Goal: Navigation & Orientation: Find specific page/section

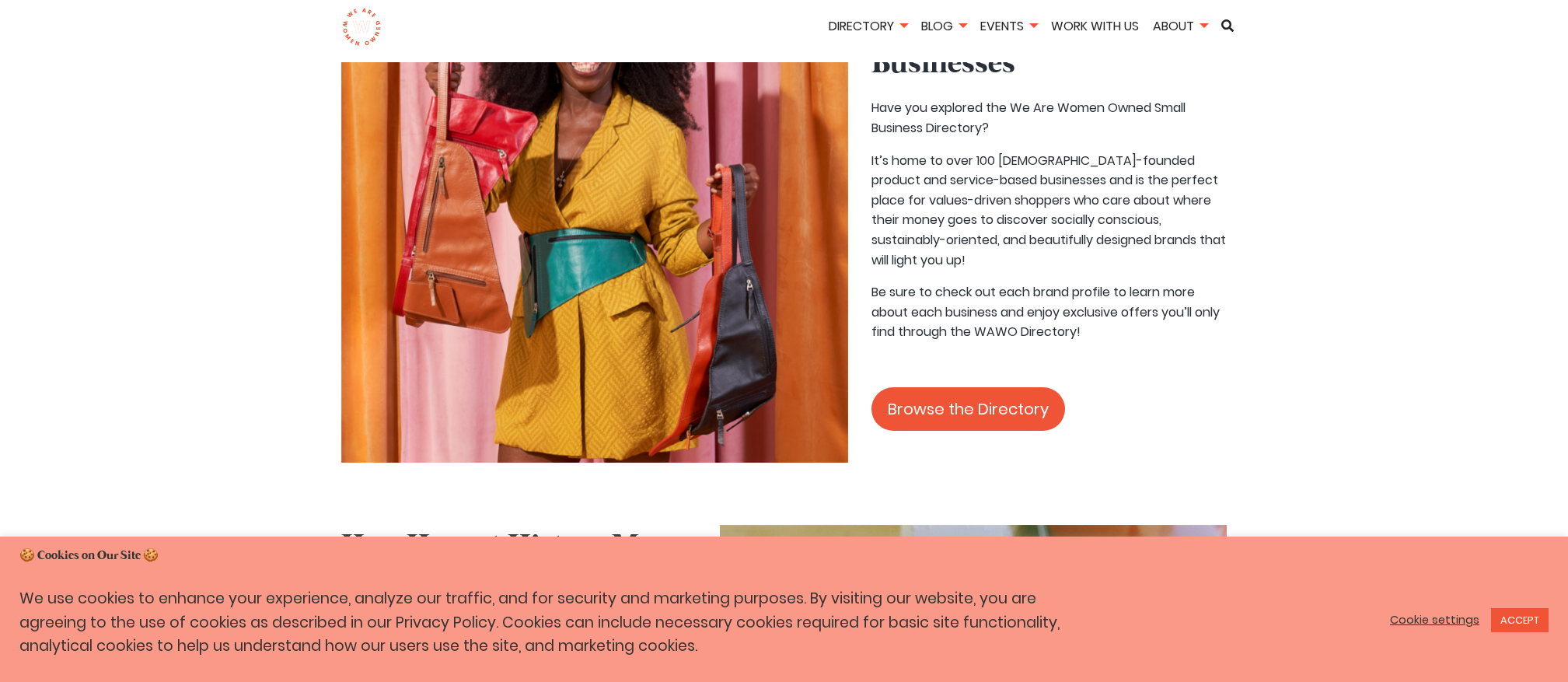
scroll to position [1479, 0]
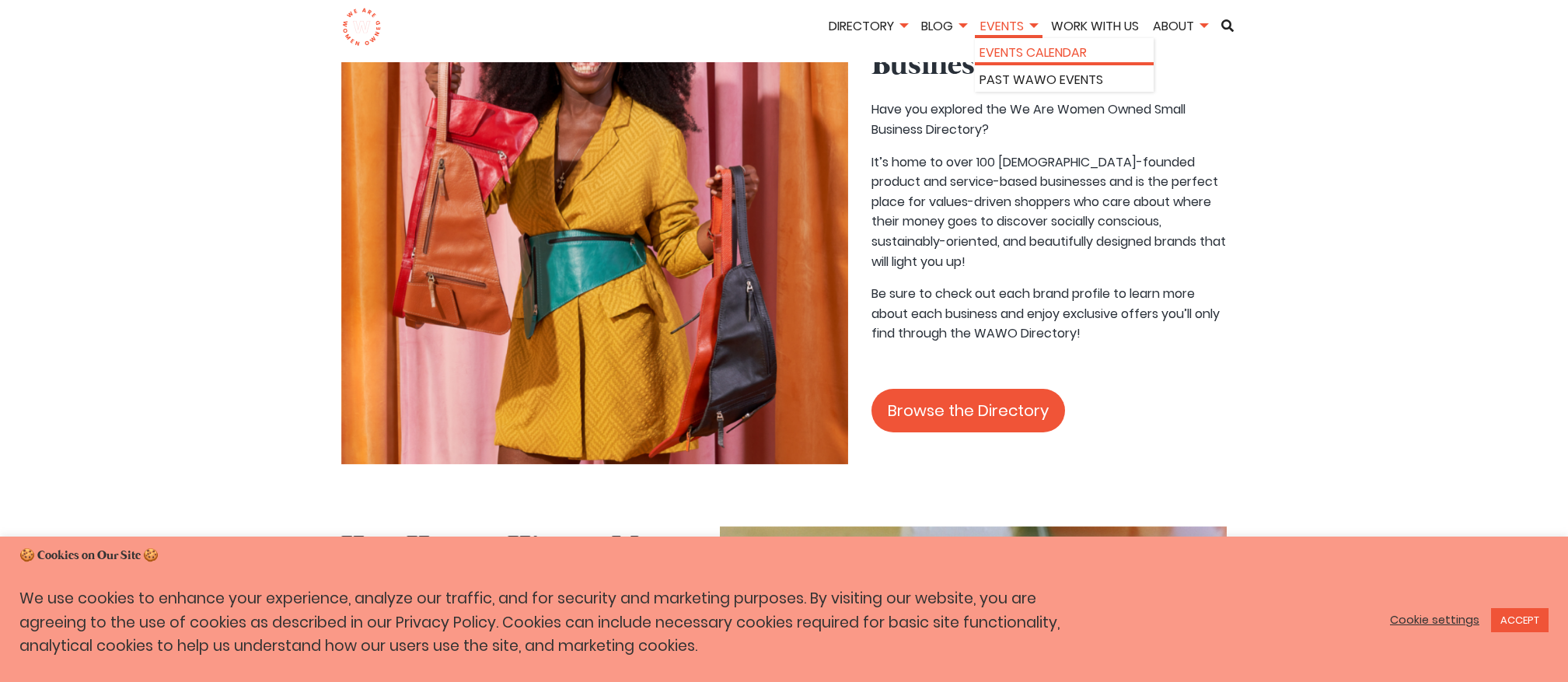
click at [993, 57] on link "Events Calendar" at bounding box center [1064, 52] width 170 height 20
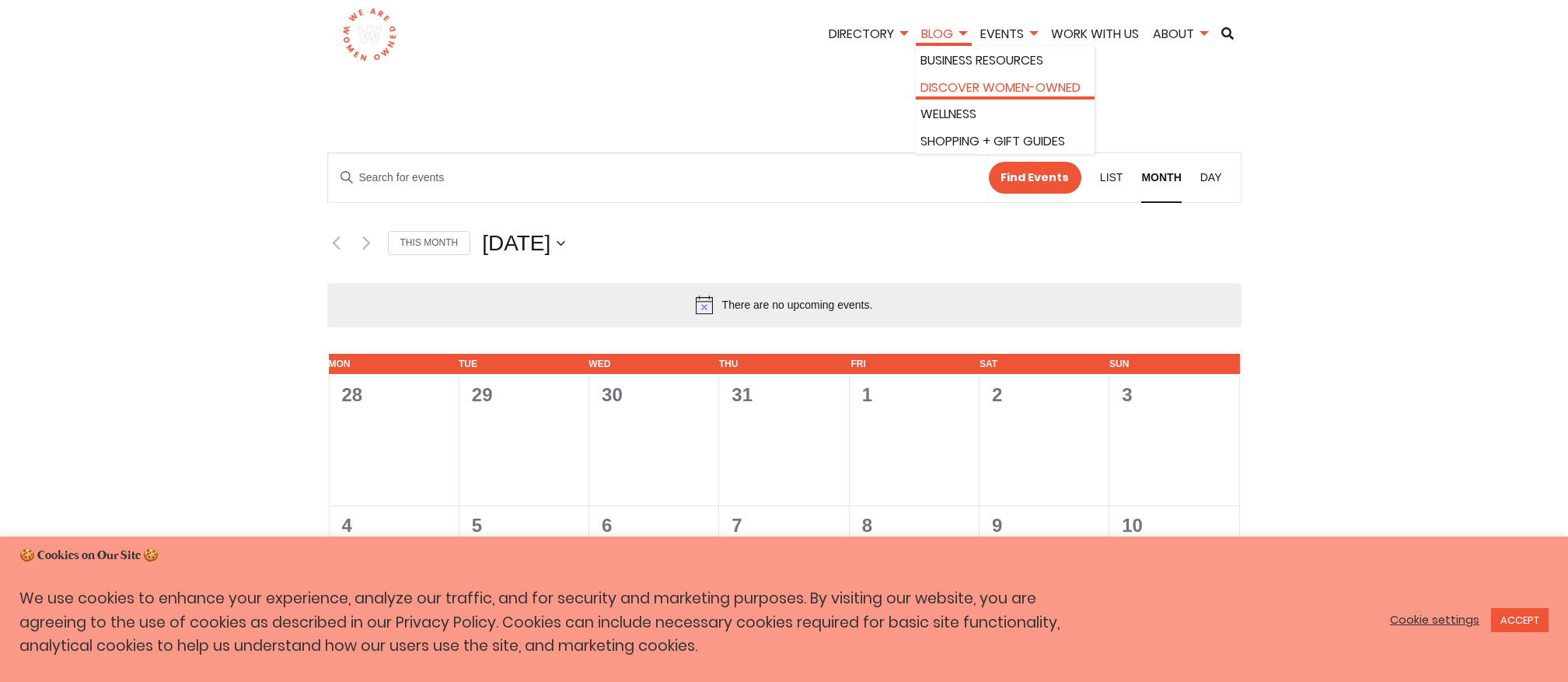
click at [942, 83] on link "Discover Women-Owned" at bounding box center [1005, 88] width 170 height 20
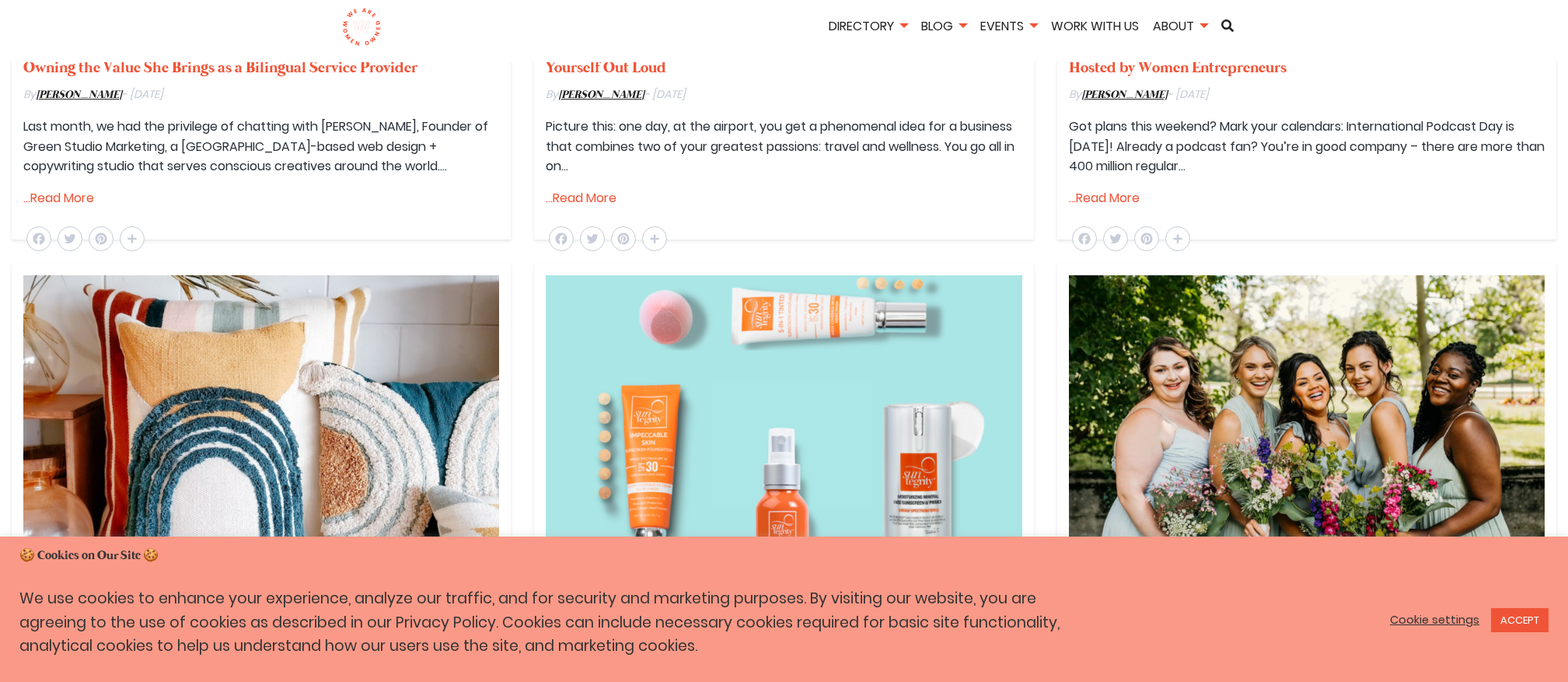
scroll to position [924, 0]
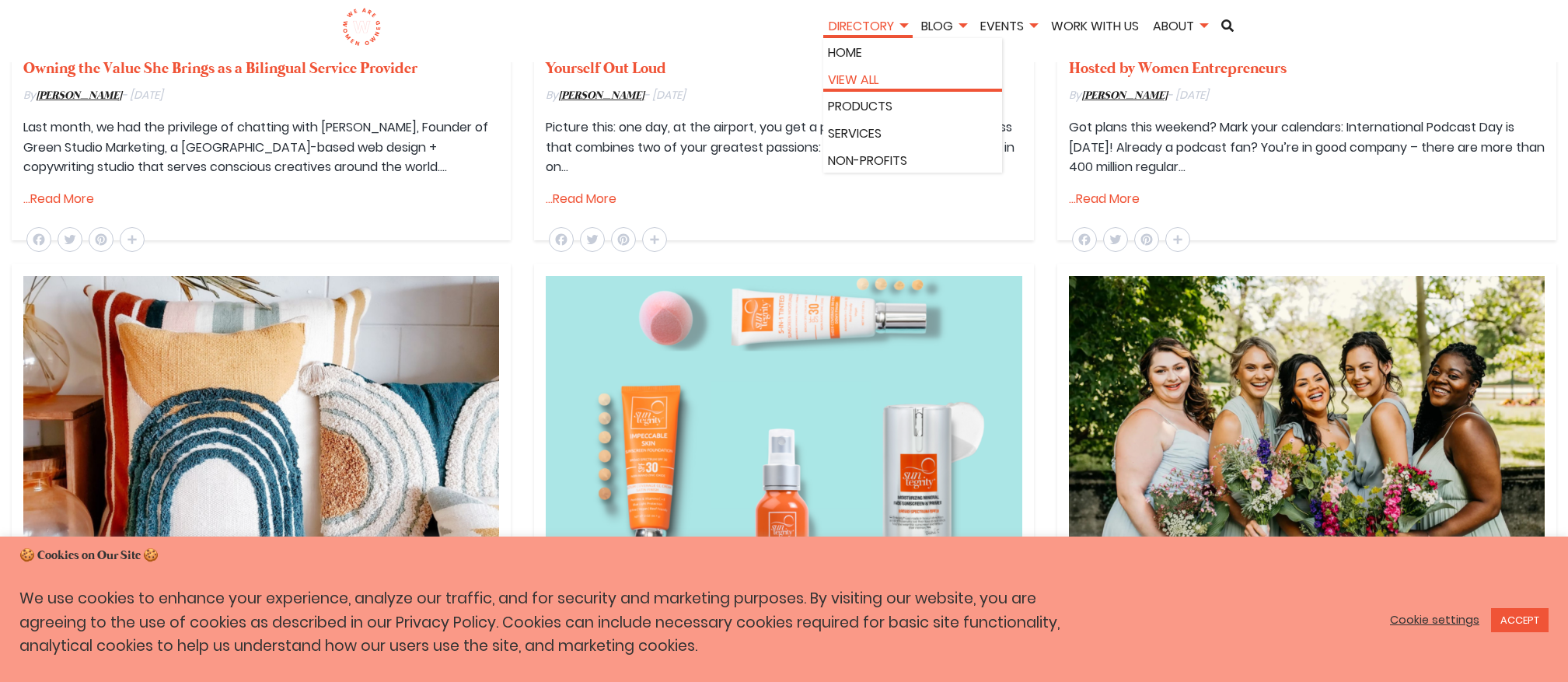
click at [861, 78] on link "View All" at bounding box center [913, 80] width 170 height 20
